Goal: Information Seeking & Learning: Learn about a topic

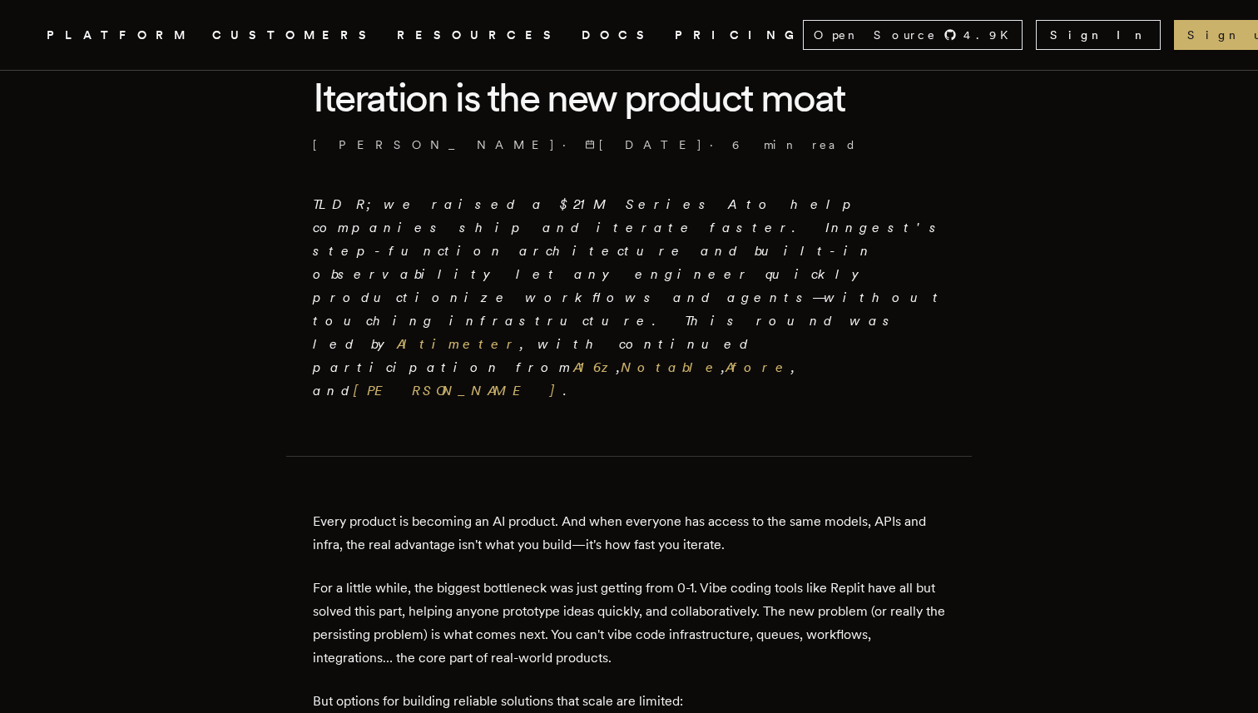
scroll to position [448, 0]
click at [681, 215] on p "TLDR; we raised a $21M Series A to help companies ship and iterate faster. Inng…" at bounding box center [629, 296] width 632 height 210
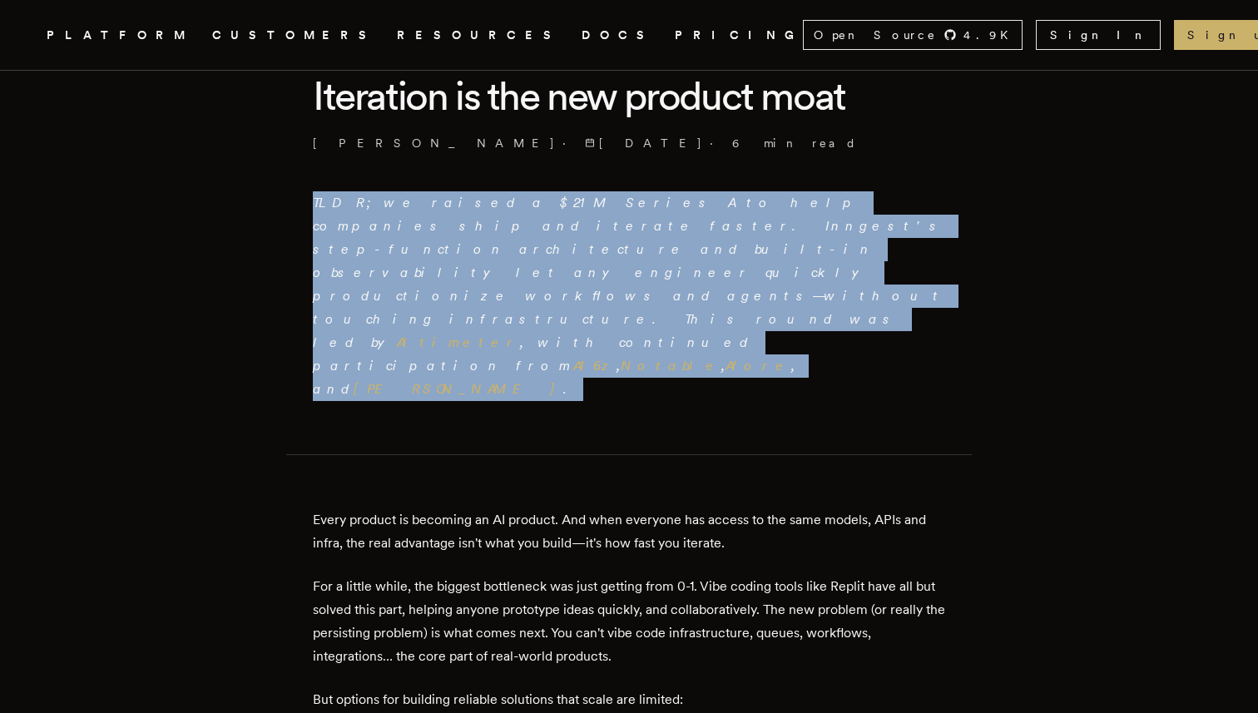
click at [444, 230] on em "TLDR; we raised a $21M Series A to help companies ship and iterate faster. Inng…" at bounding box center [629, 296] width 632 height 202
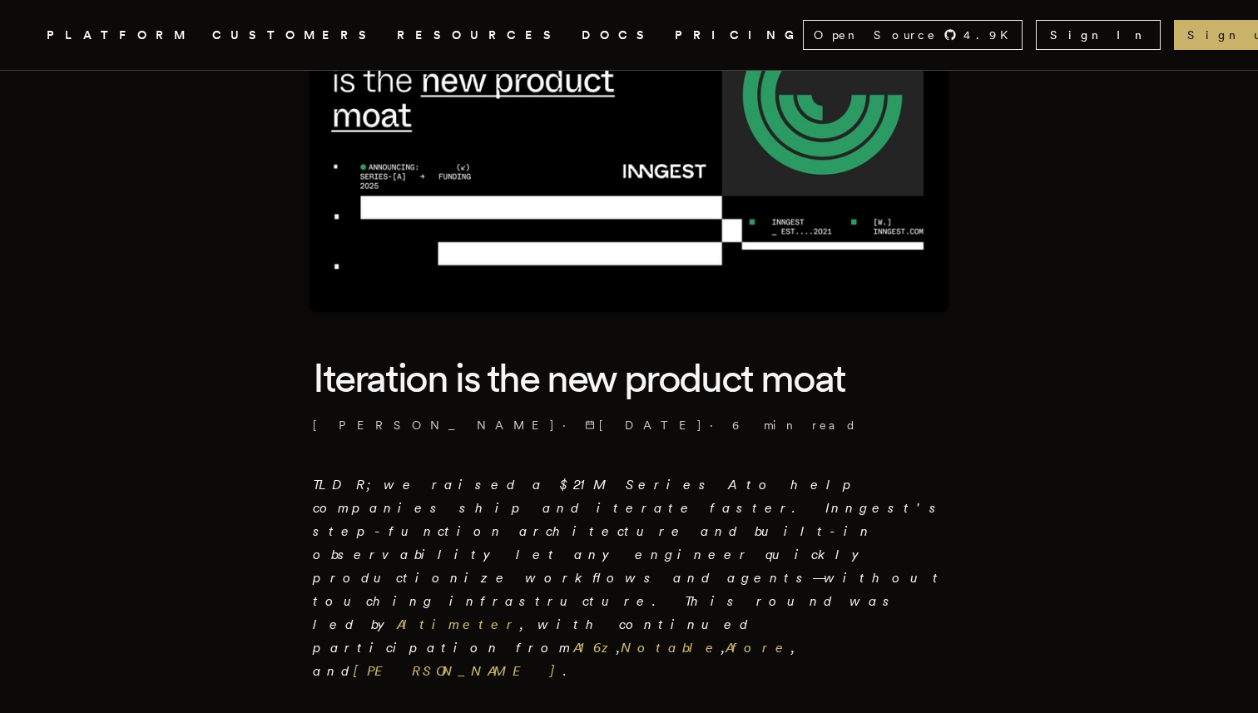
scroll to position [63, 0]
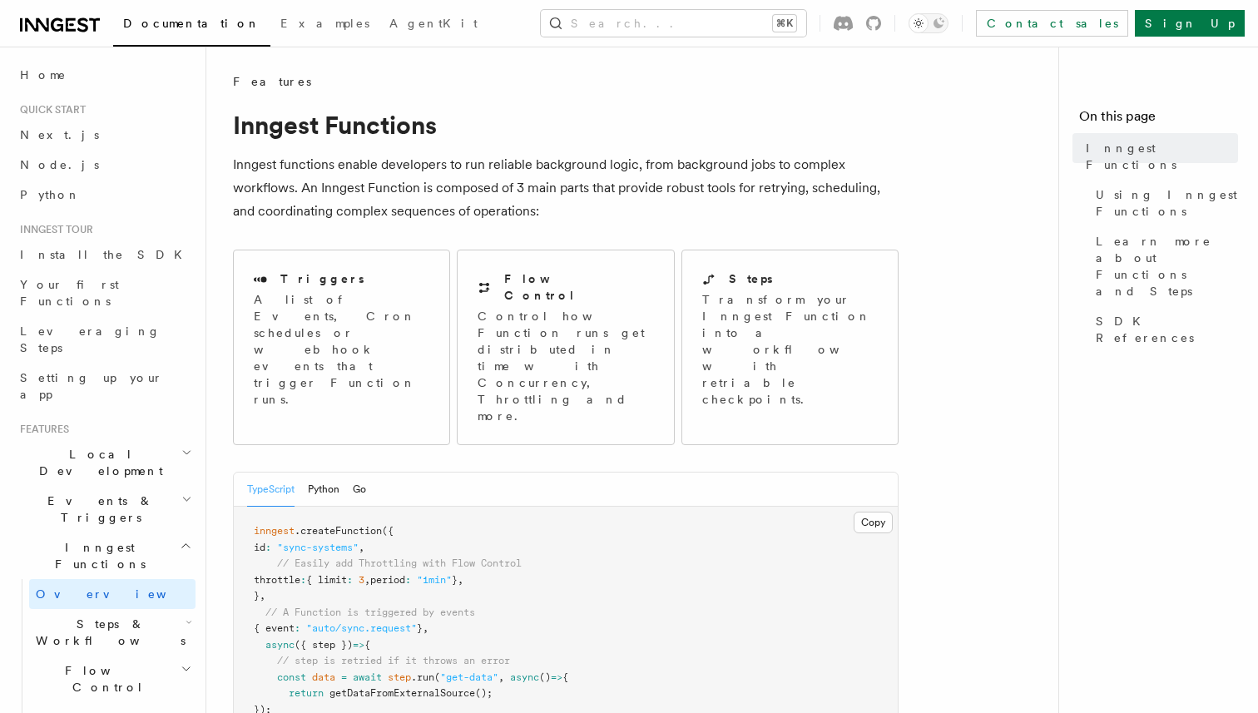
click at [359, 165] on p "Inngest functions enable developers to run reliable background logic, from back…" at bounding box center [566, 188] width 666 height 70
